Goal: Transaction & Acquisition: Purchase product/service

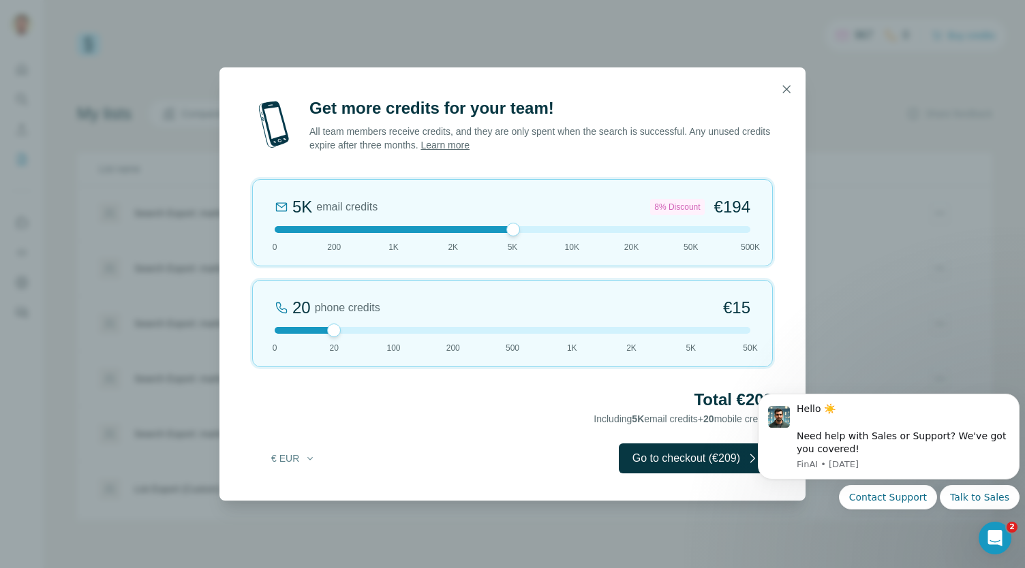
drag, startPoint x: 331, startPoint y: 228, endPoint x: 493, endPoint y: 230, distance: 162.2
click at [493, 230] on div at bounding box center [513, 229] width 476 height 7
drag, startPoint x: 509, startPoint y: 228, endPoint x: 391, endPoint y: 238, distance: 118.2
click at [391, 238] on div "1K email credits €42 0 200 1K 2K 5K 10K 20K 50K 500K" at bounding box center [512, 222] width 521 height 87
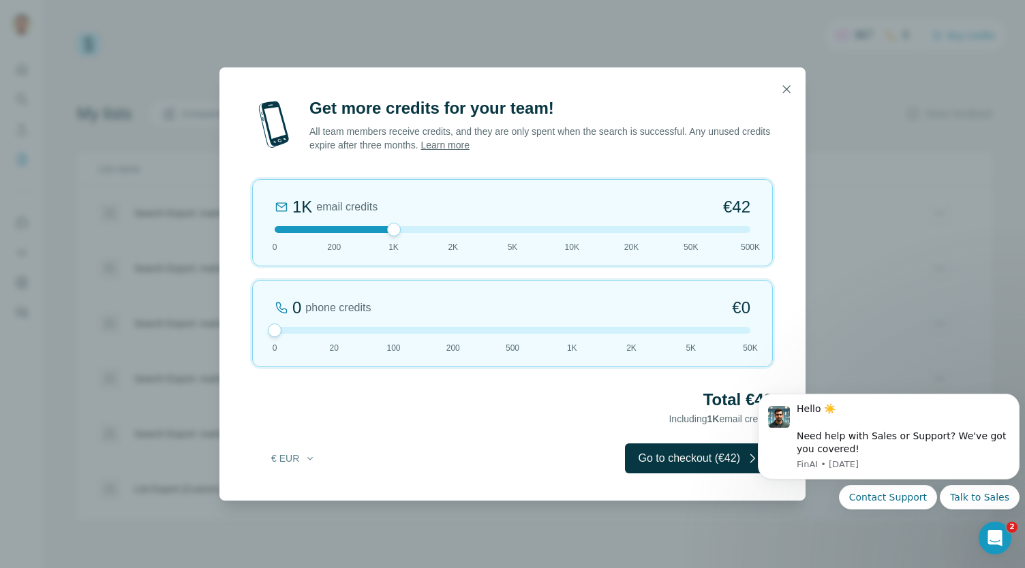
drag, startPoint x: 332, startPoint y: 329, endPoint x: 271, endPoint y: 332, distance: 60.7
click at [271, 332] on div at bounding box center [275, 331] width 14 height 14
click at [787, 92] on icon "button" at bounding box center [786, 89] width 14 height 14
click at [782, 87] on icon "button" at bounding box center [786, 89] width 14 height 14
